Goal: Register for event/course

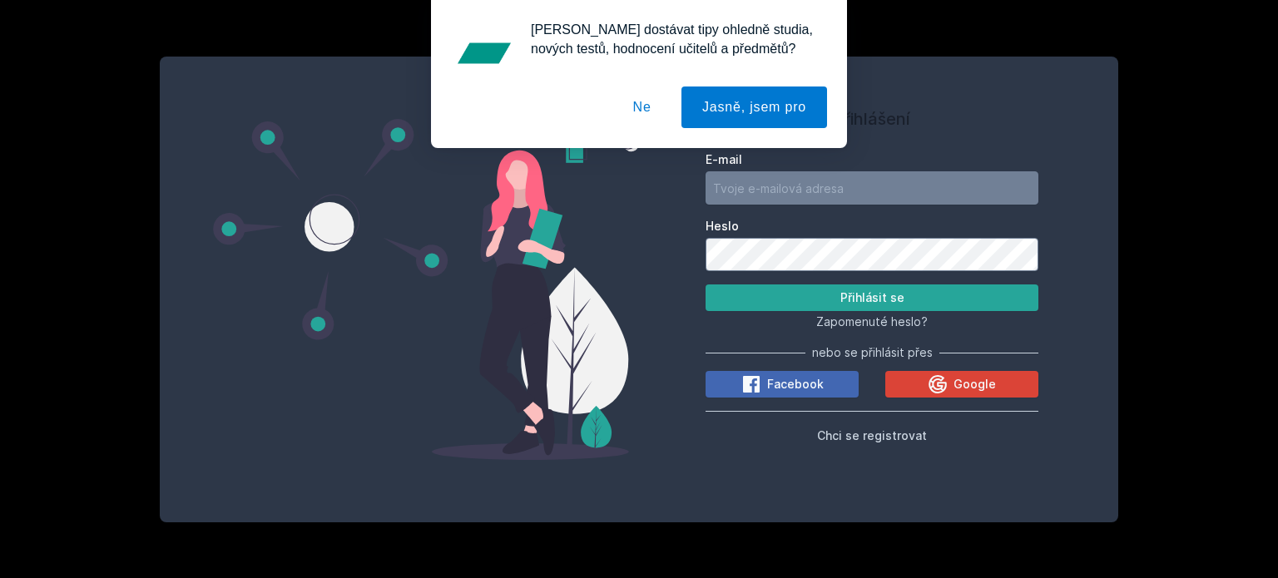
click at [642, 114] on button "Ne" at bounding box center [642, 108] width 60 height 42
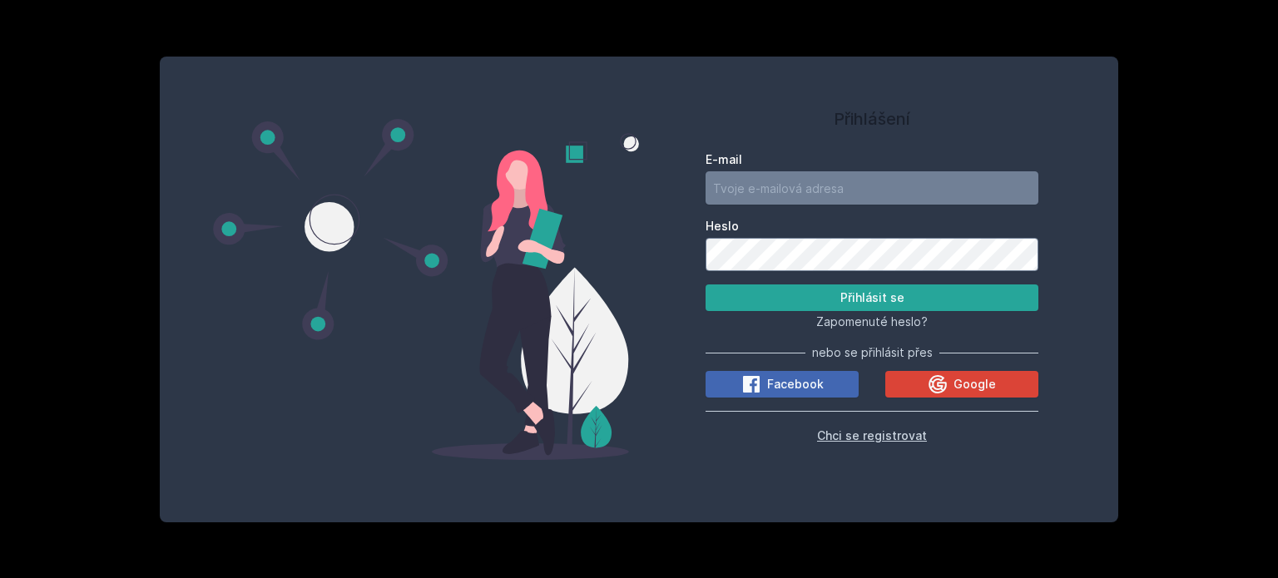
click at [876, 432] on span "Chci se registrovat" at bounding box center [872, 435] width 110 height 14
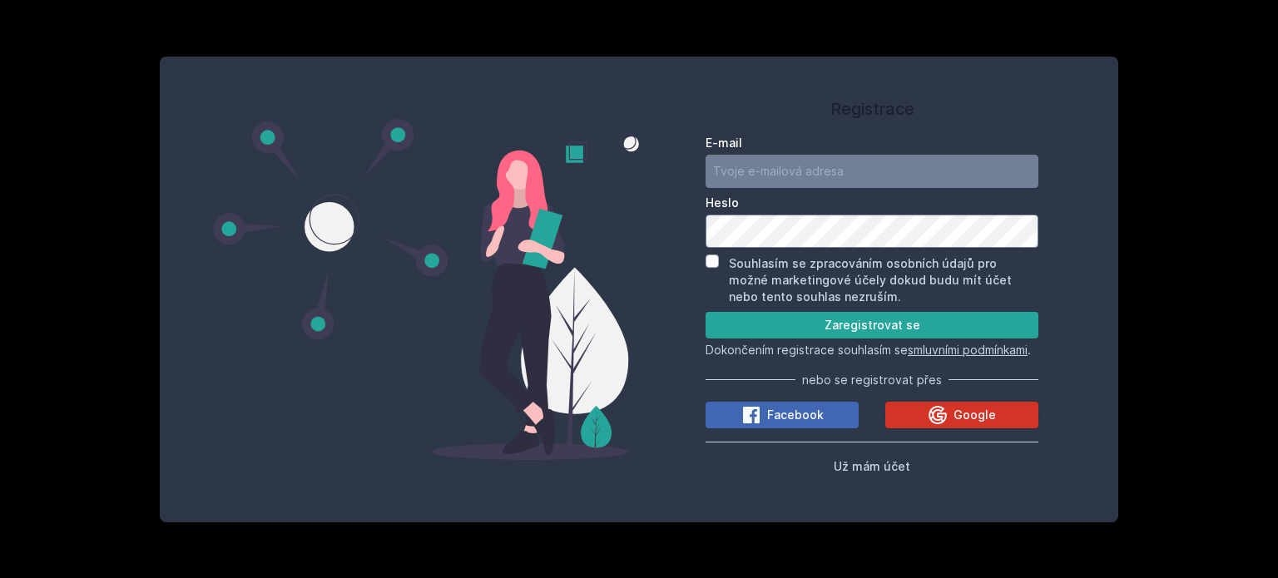
click at [974, 422] on span "Google" at bounding box center [974, 415] width 42 height 17
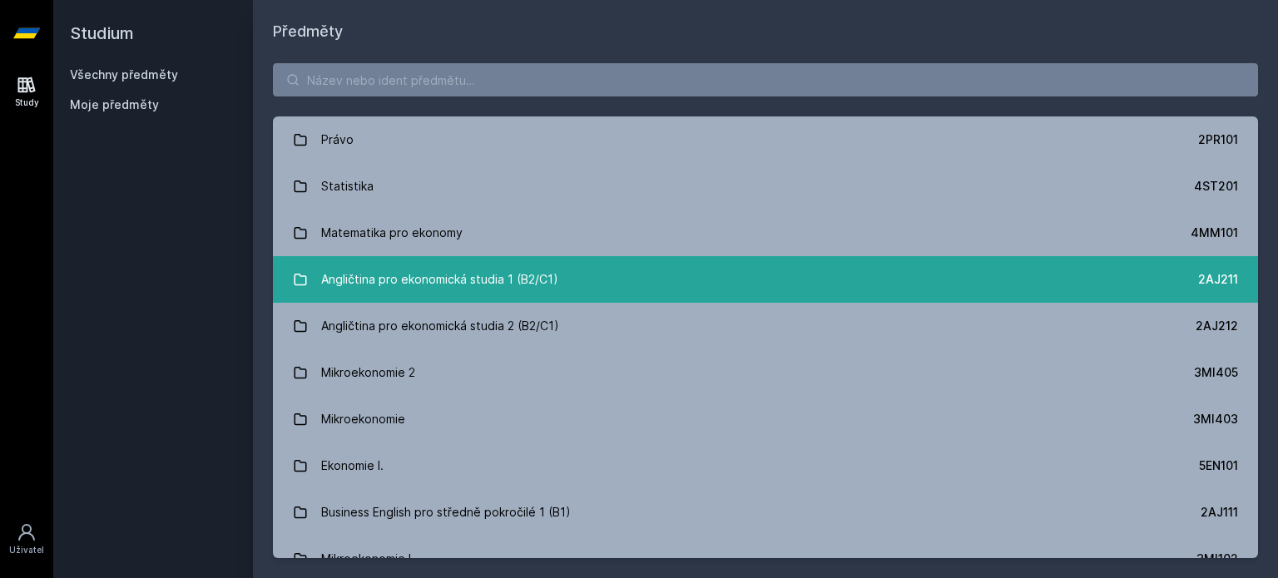
click at [476, 281] on div "Angličtina pro ekonomická studia 1 (B2/C1)" at bounding box center [439, 279] width 237 height 33
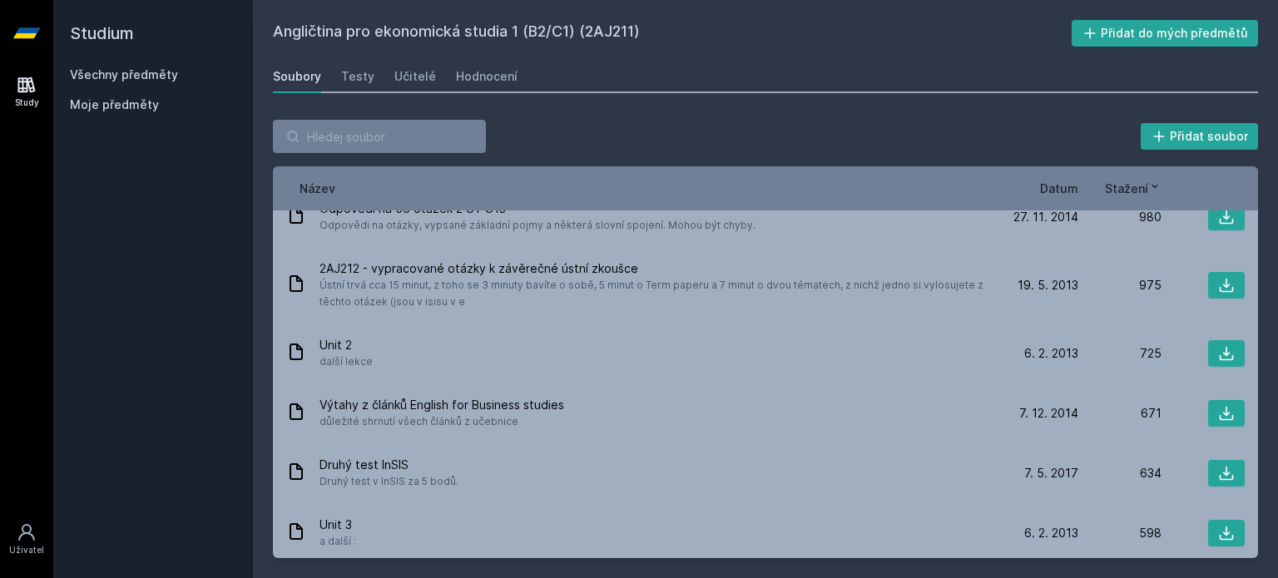
scroll to position [1482, 0]
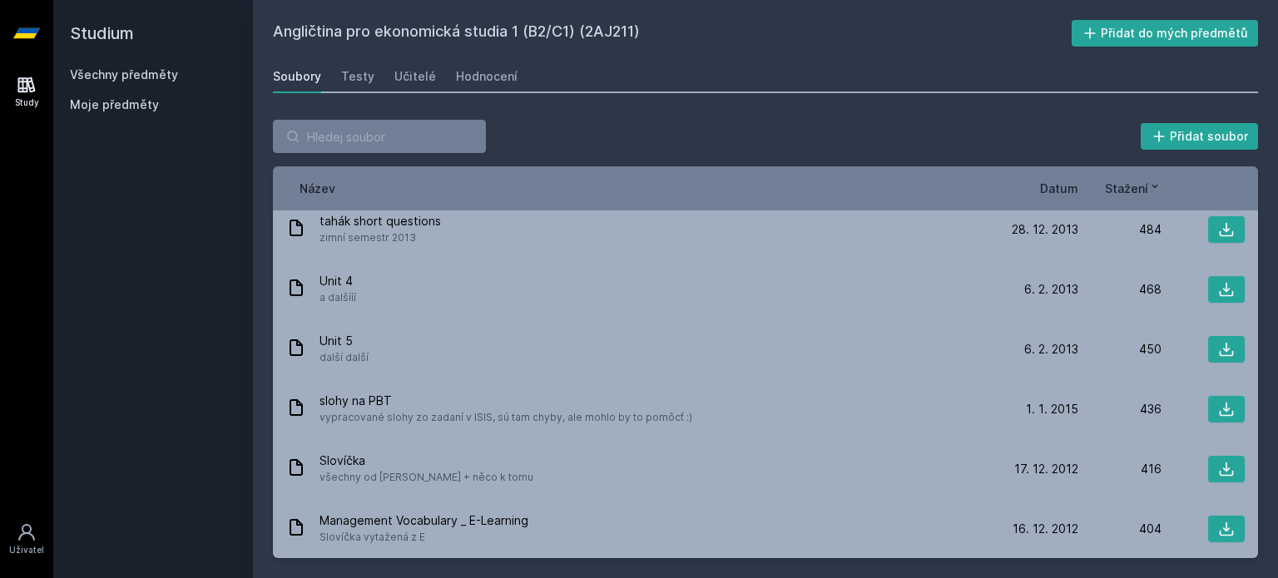
click at [1066, 192] on span "Datum" at bounding box center [1059, 188] width 38 height 17
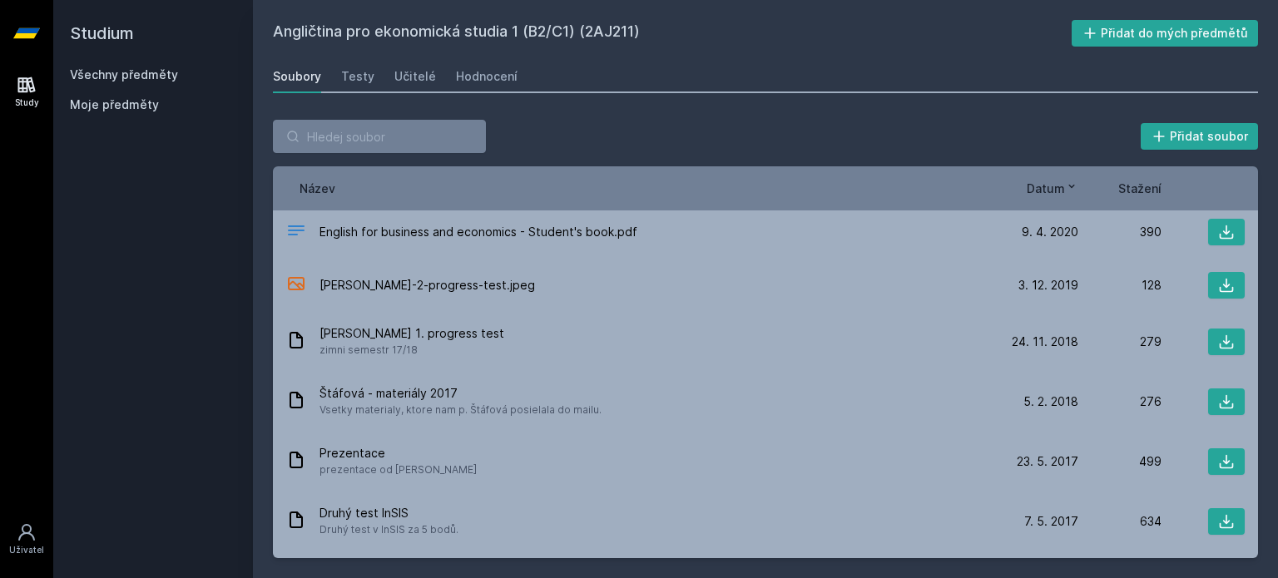
scroll to position [0, 0]
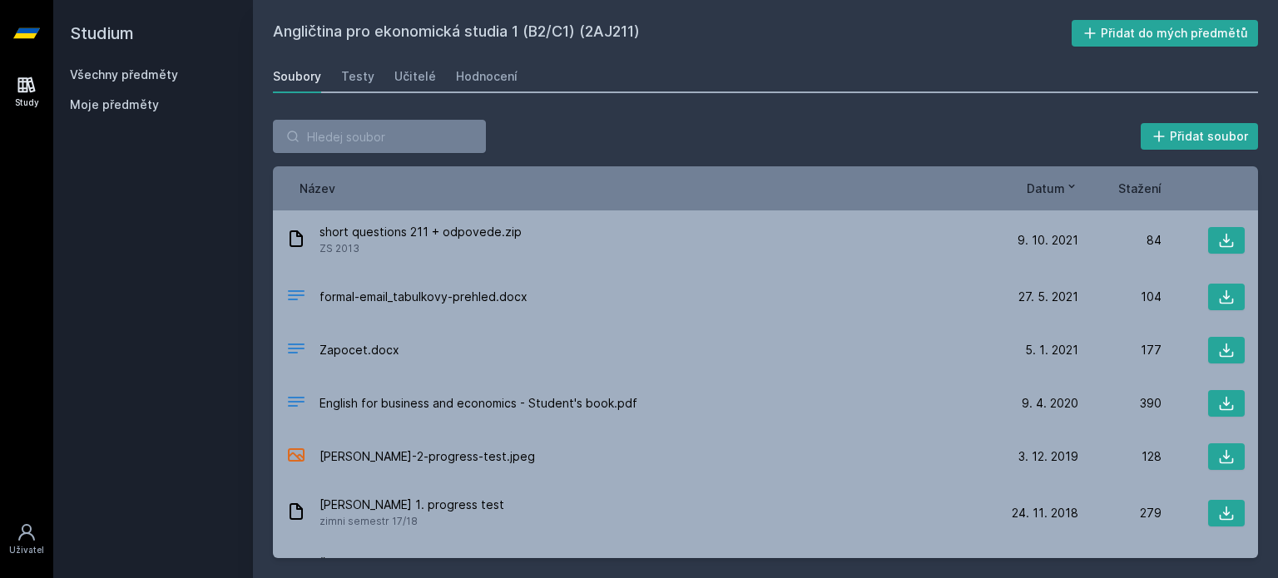
click at [1147, 182] on span "Stažení" at bounding box center [1139, 188] width 43 height 17
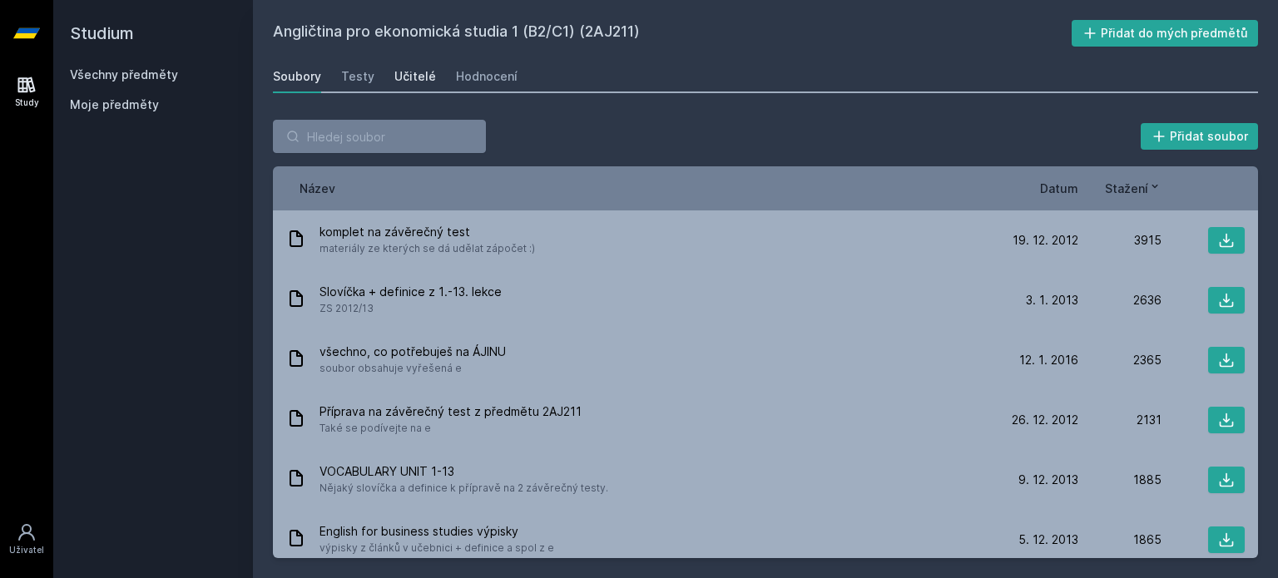
click at [407, 75] on div "Učitelé" at bounding box center [415, 76] width 42 height 17
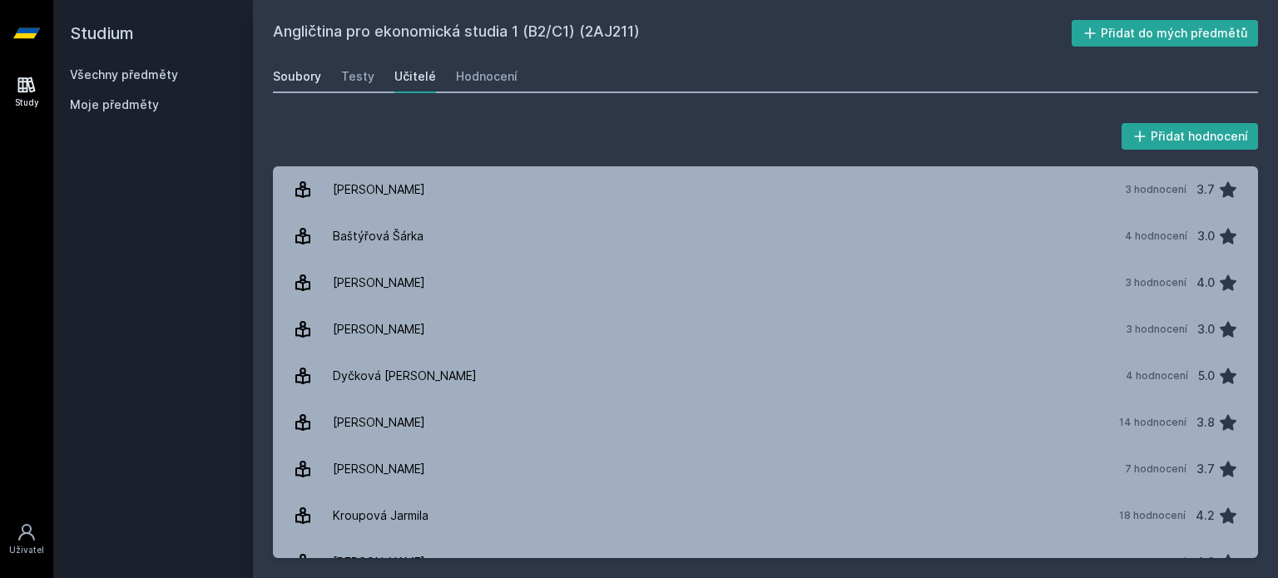
click at [293, 77] on div "Soubory" at bounding box center [297, 76] width 48 height 17
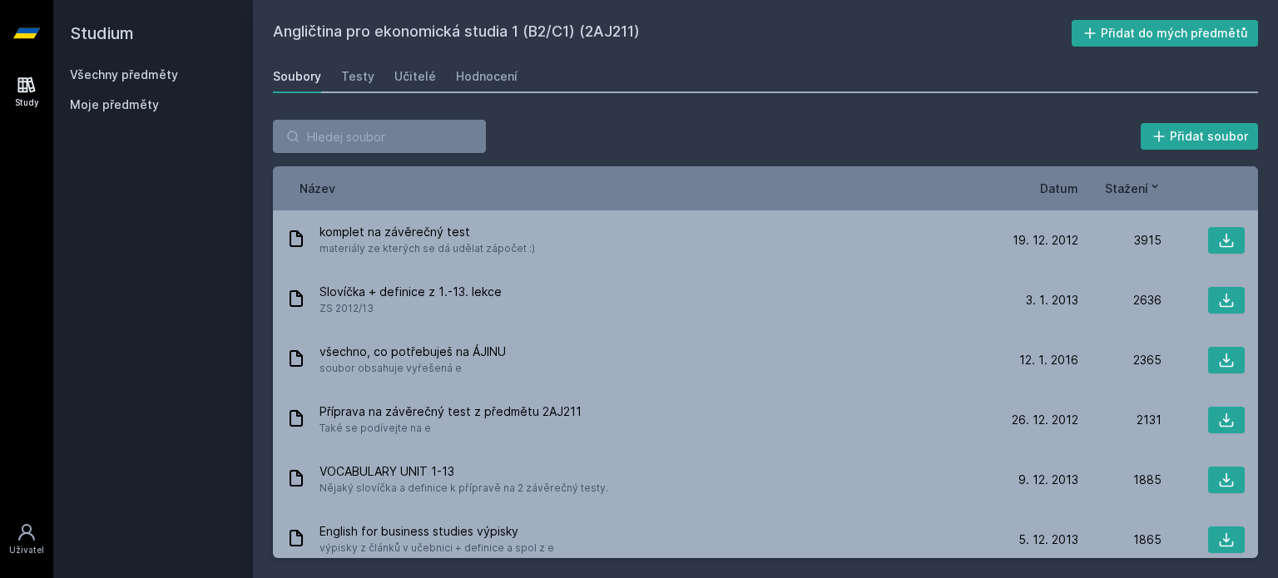
click at [124, 74] on link "Všechny předměty" at bounding box center [124, 74] width 108 height 14
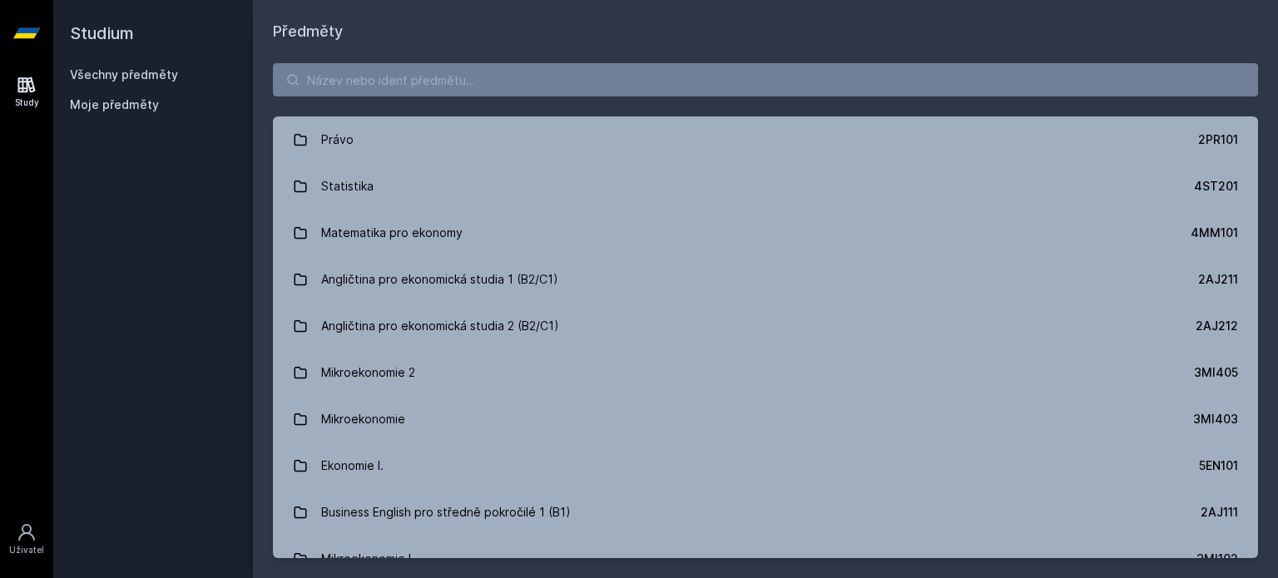
click at [120, 107] on span "Moje předměty" at bounding box center [114, 104] width 89 height 17
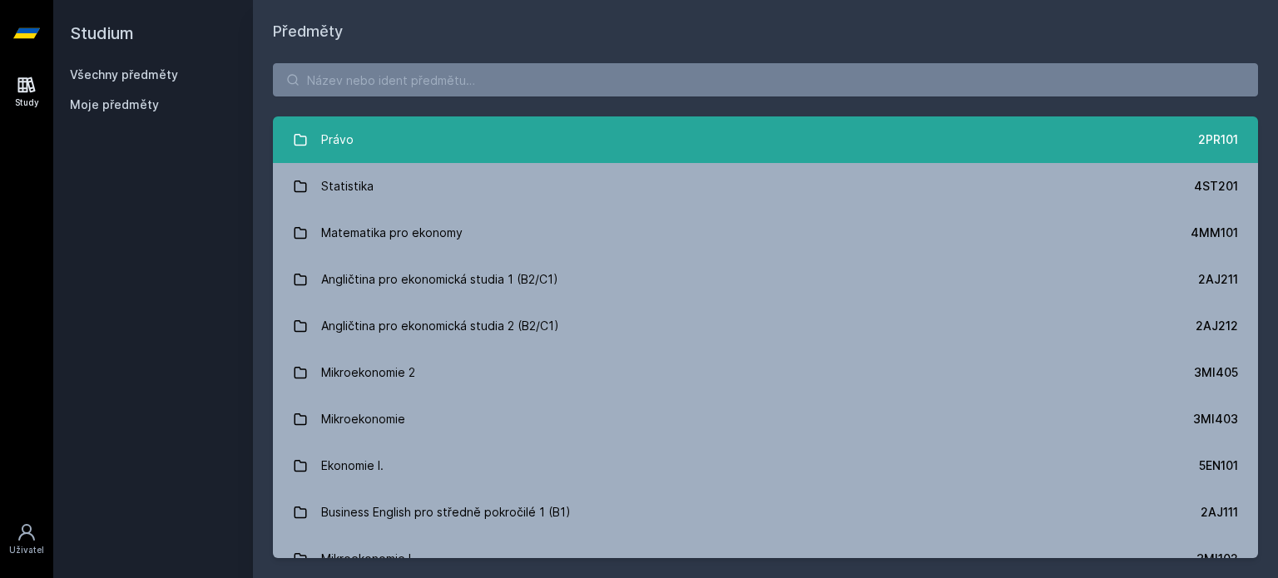
click at [388, 142] on link "Právo 2PR101" at bounding box center [765, 139] width 985 height 47
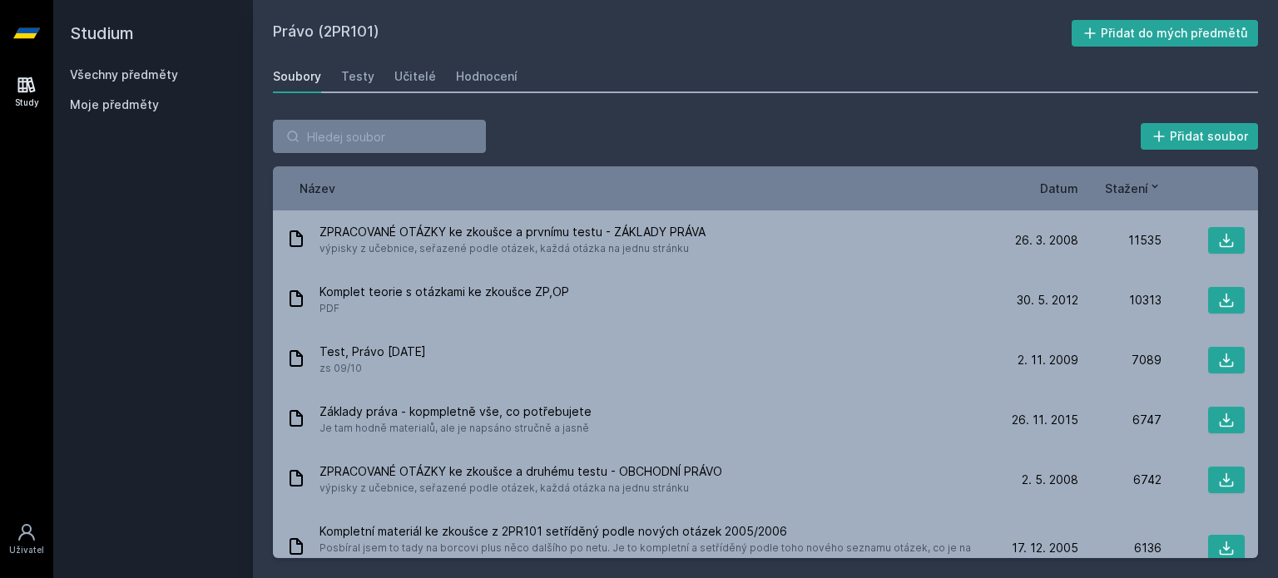
click at [1061, 199] on div "Název Datum Stažení" at bounding box center [765, 188] width 985 height 44
click at [1061, 190] on span "Datum" at bounding box center [1059, 188] width 38 height 17
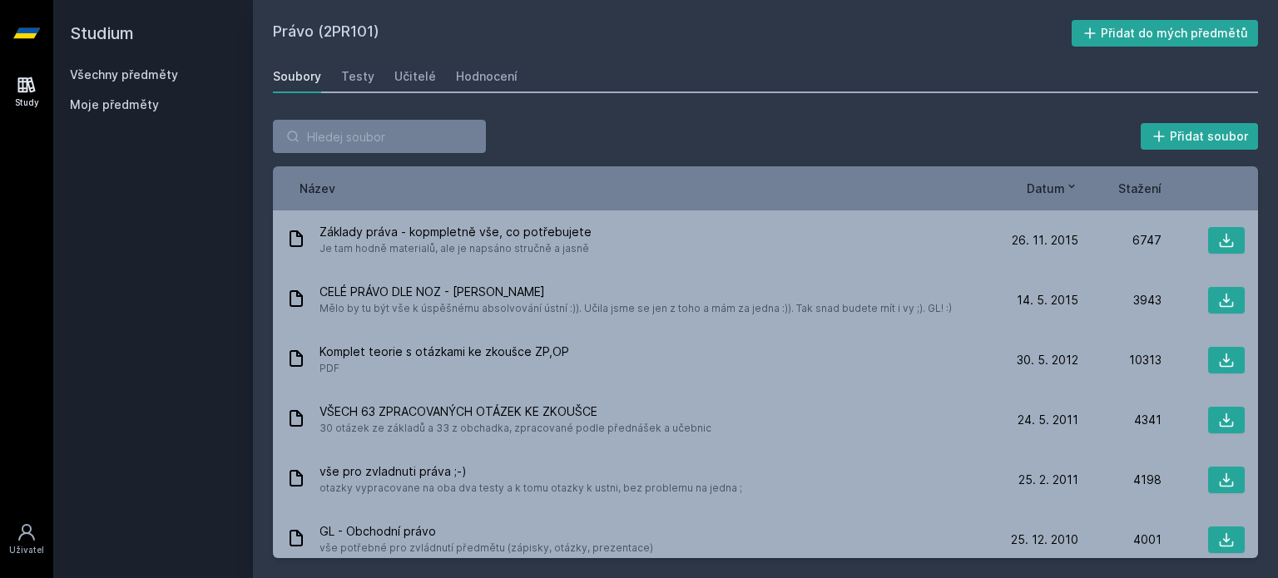
click at [1147, 186] on span "Stažení" at bounding box center [1139, 188] width 43 height 17
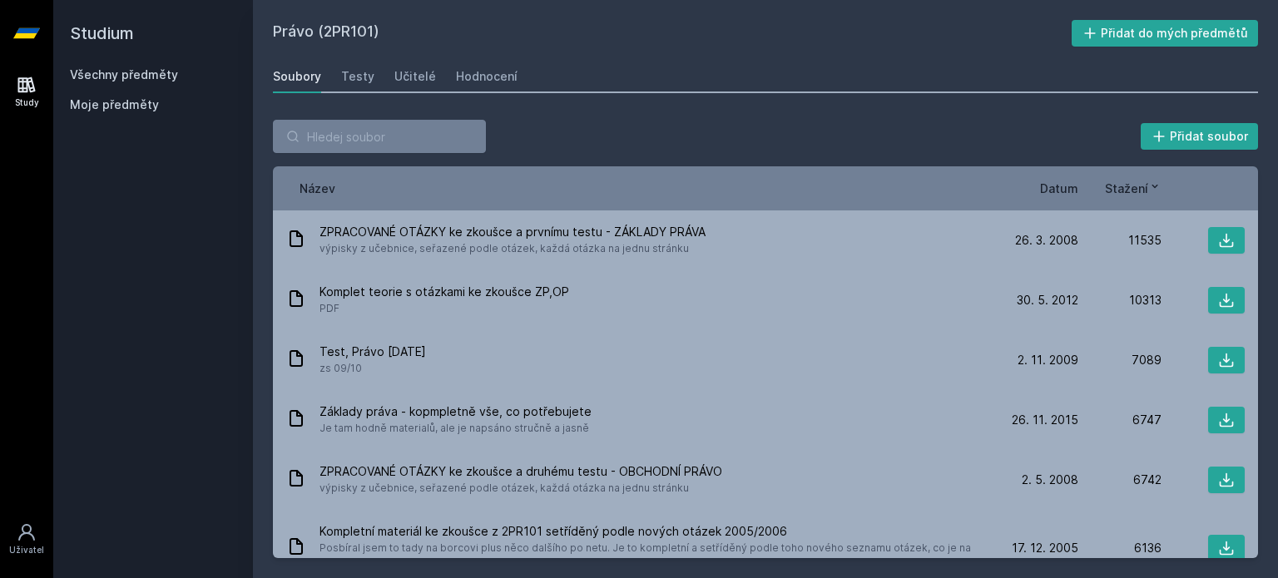
click at [1041, 189] on span "Datum" at bounding box center [1059, 188] width 38 height 17
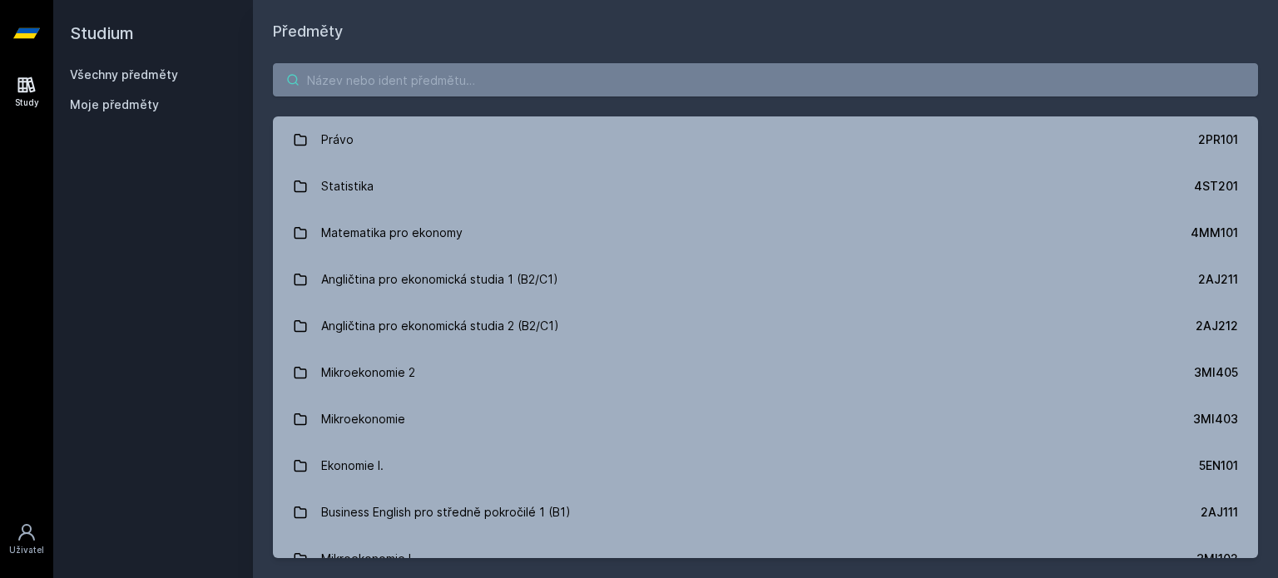
click at [502, 80] on input "search" at bounding box center [765, 79] width 985 height 33
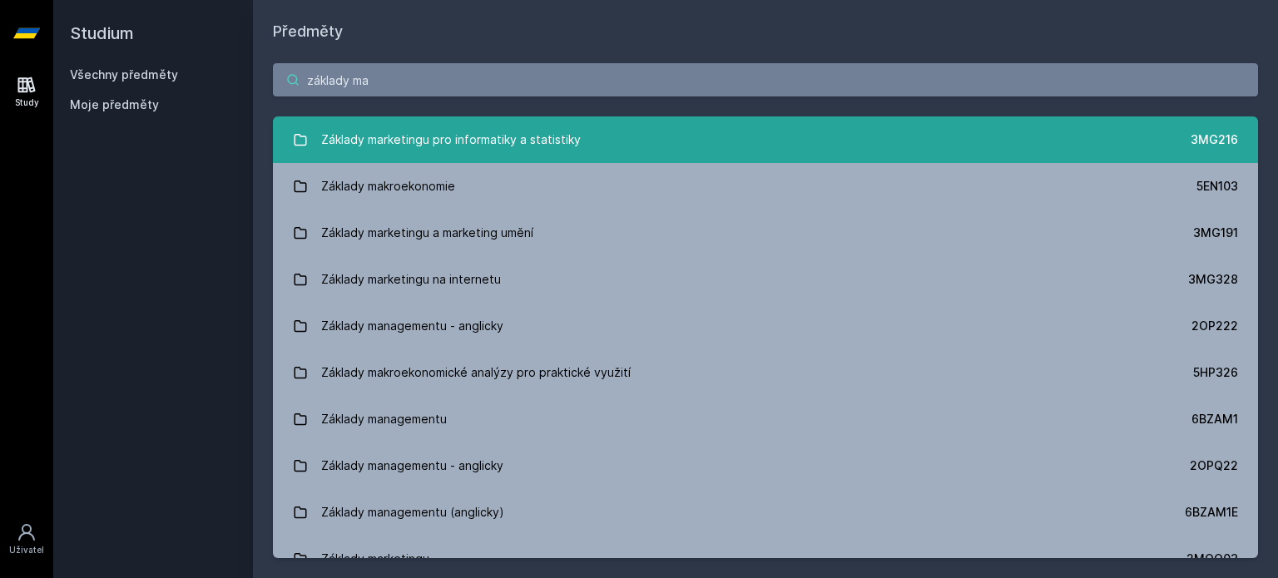
type input "základy ma"
click at [576, 136] on div "Základy marketingu pro informatiky a statistiky" at bounding box center [451, 139] width 260 height 33
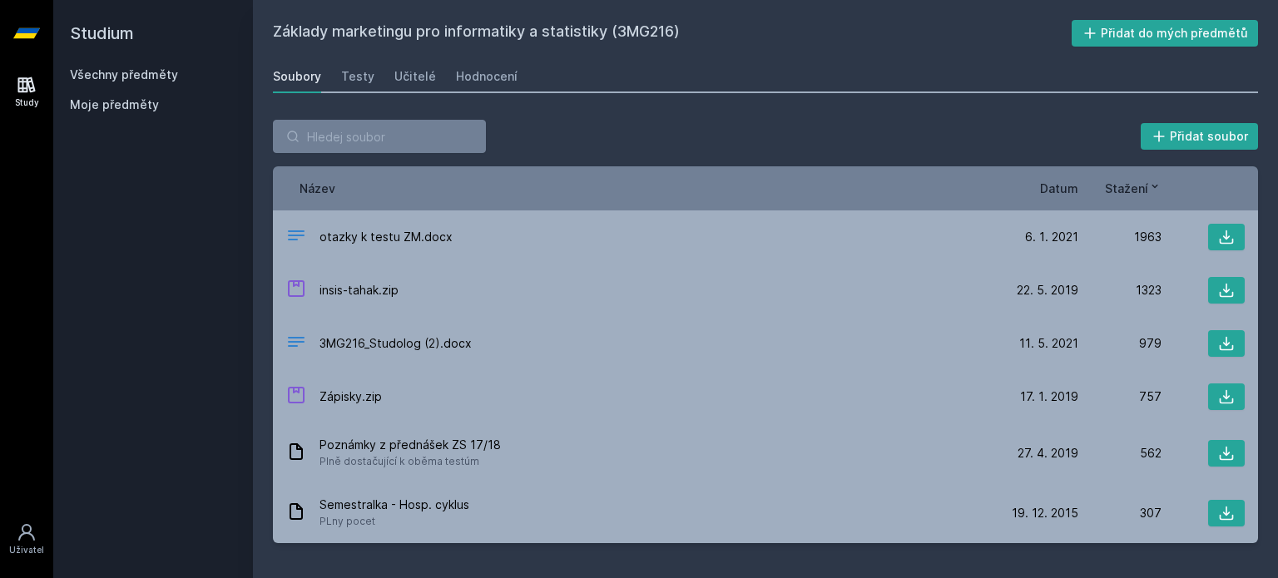
click at [1068, 186] on span "Datum" at bounding box center [1059, 188] width 38 height 17
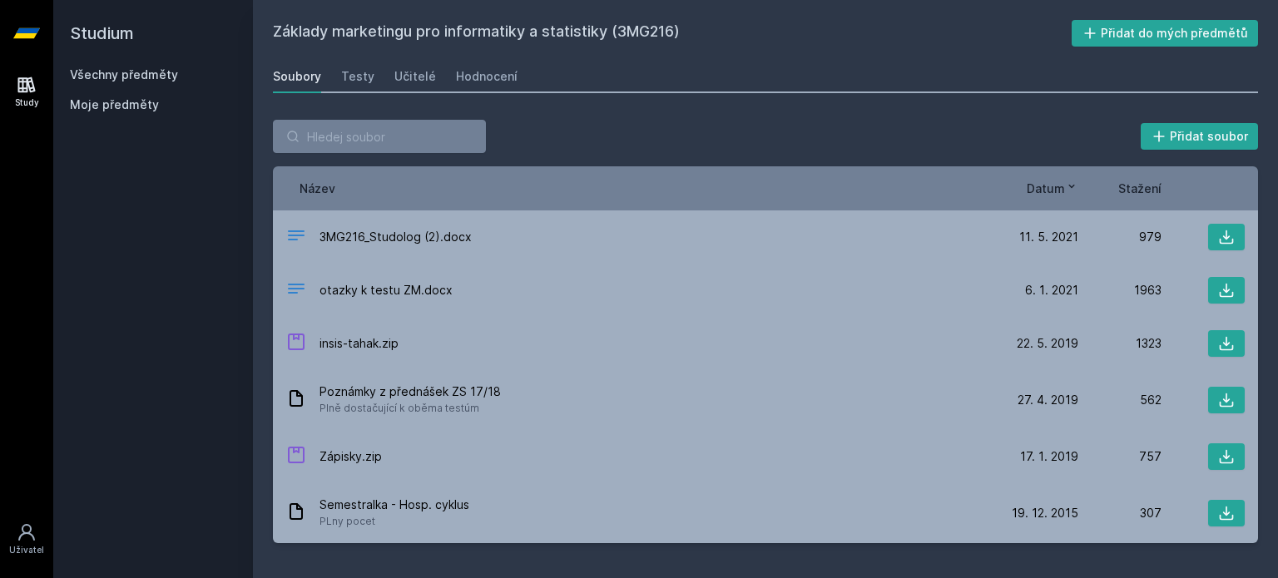
click at [1141, 191] on span "Stažení" at bounding box center [1139, 188] width 43 height 17
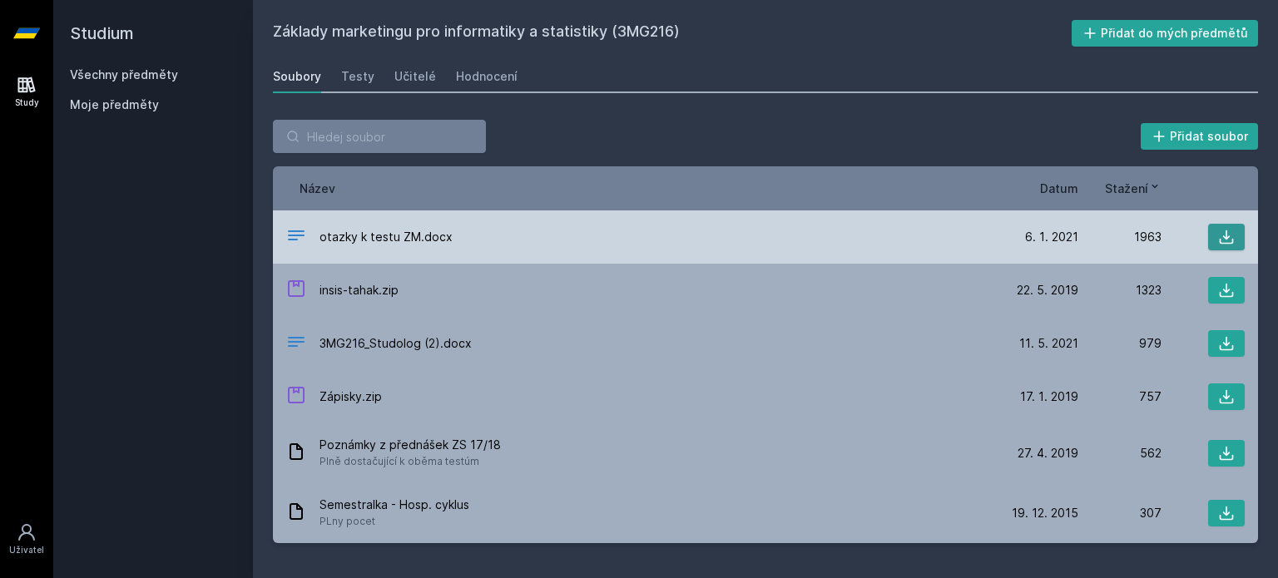
click at [1221, 235] on icon at bounding box center [1226, 237] width 17 height 17
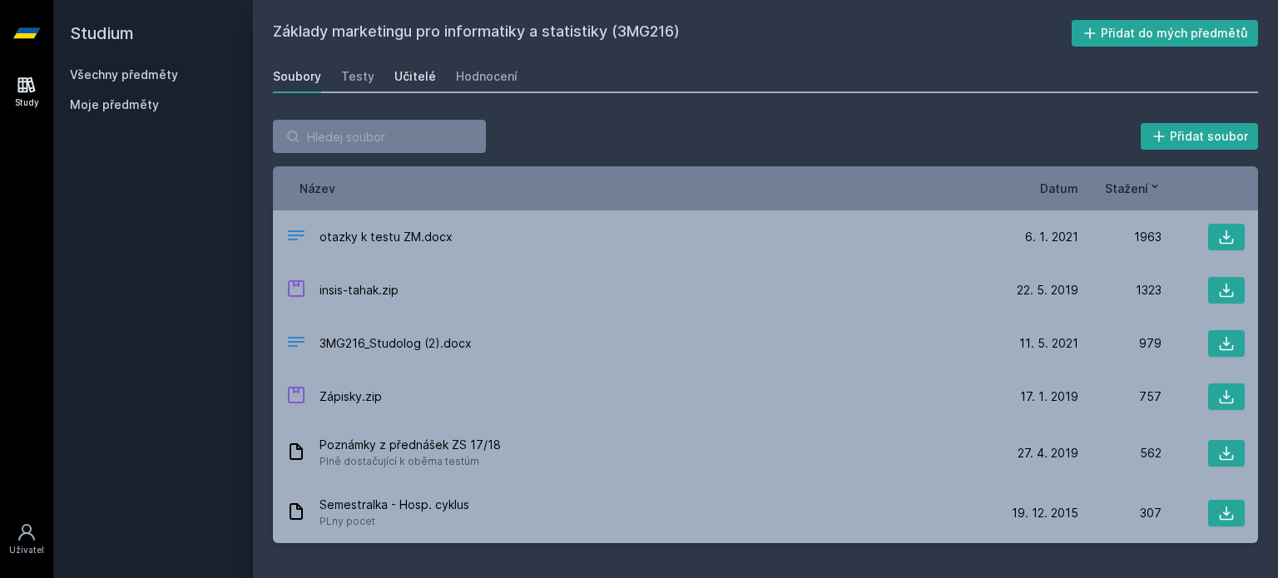
click at [420, 76] on div "Učitelé" at bounding box center [415, 76] width 42 height 17
